Goal: Task Accomplishment & Management: Use online tool/utility

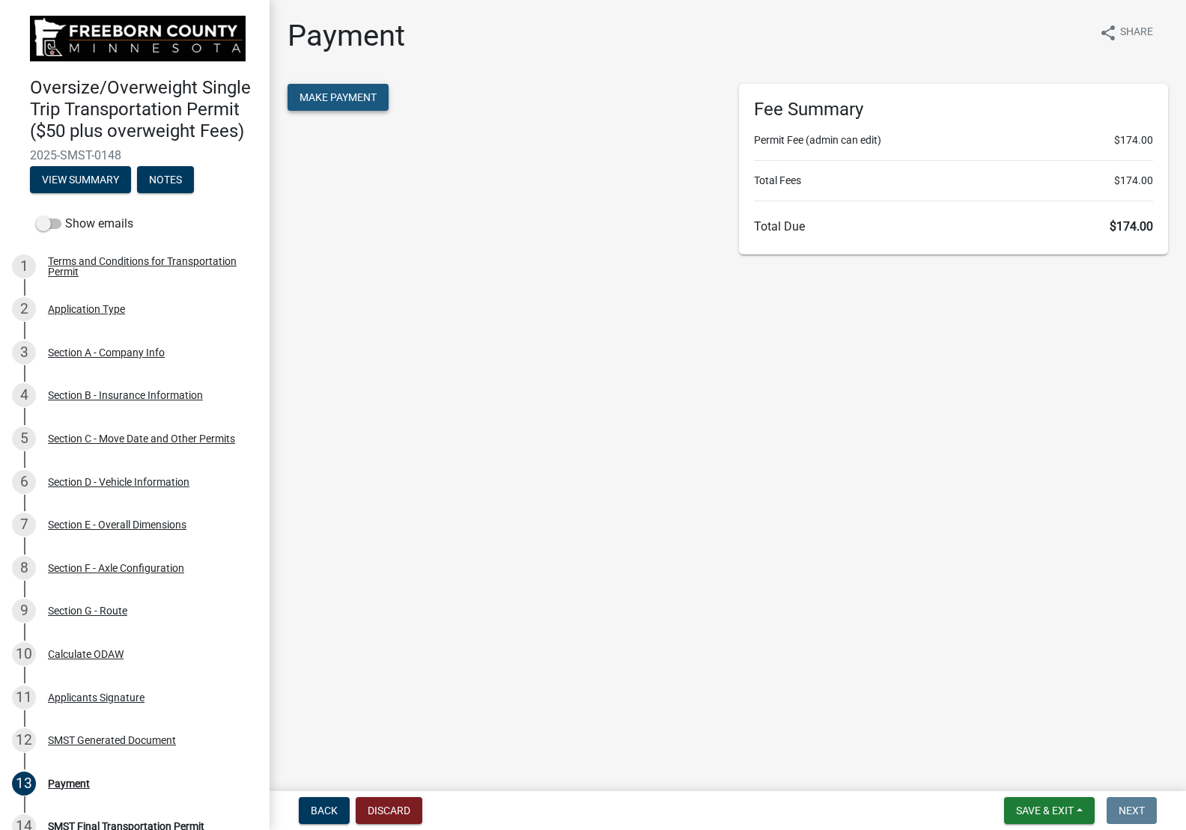
click at [344, 95] on span "Make Payment" at bounding box center [337, 97] width 77 height 12
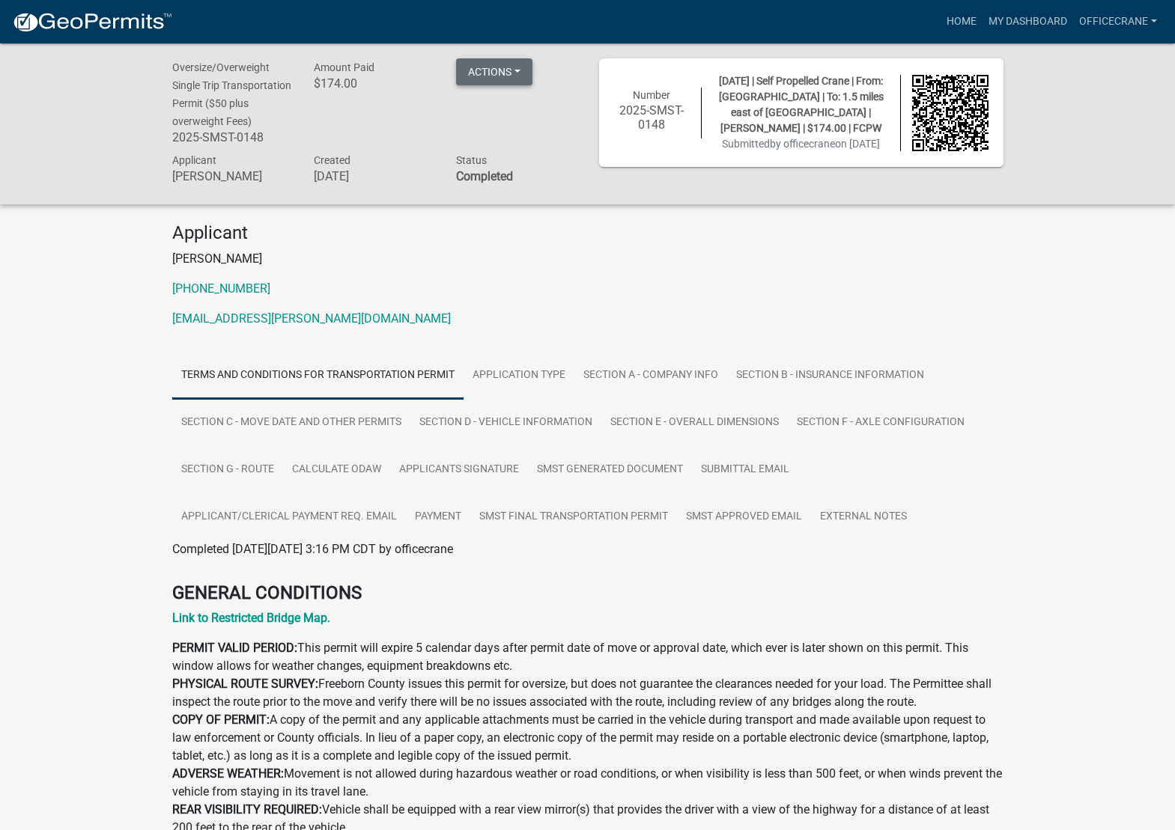
click at [523, 63] on button "Actions" at bounding box center [494, 71] width 76 height 27
click at [529, 142] on link "Printer Friendly" at bounding box center [516, 147] width 120 height 36
